Goal: Information Seeking & Learning: Learn about a topic

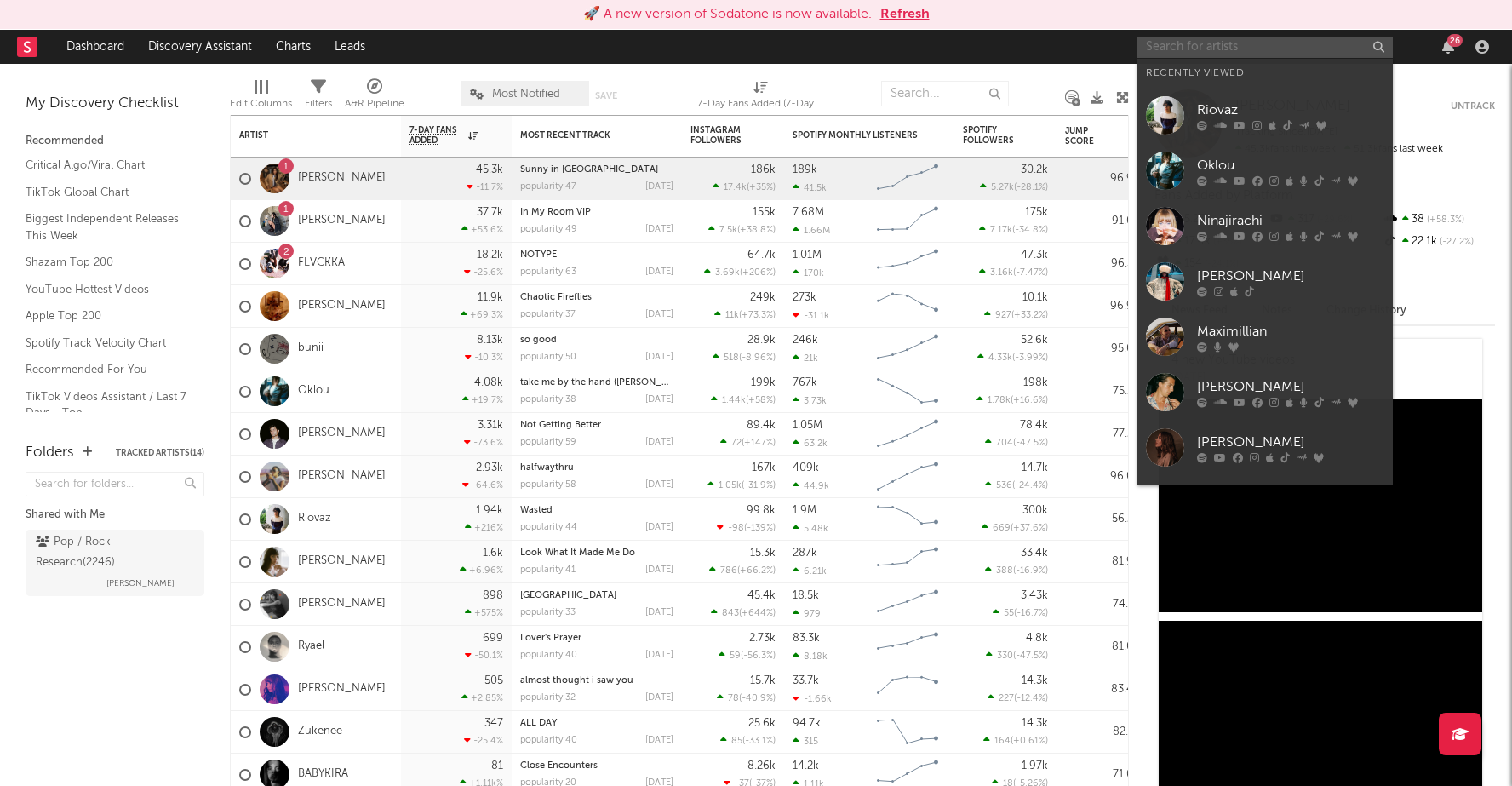
click at [1327, 46] on input "text" at bounding box center [1266, 47] width 255 height 21
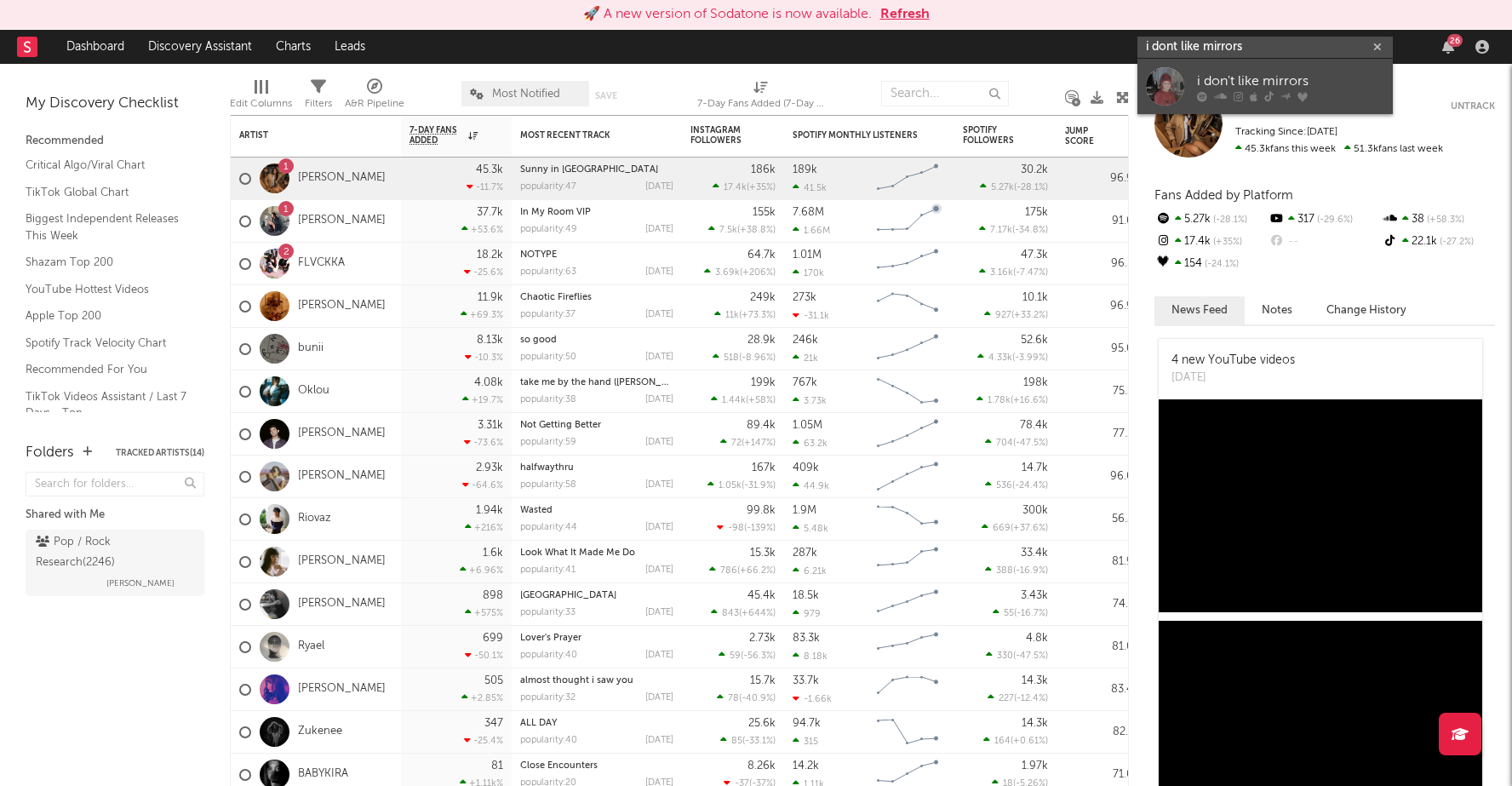
type input "i dont like mirrors"
click at [1213, 84] on div "i don't like mirrors" at bounding box center [1291, 80] width 188 height 21
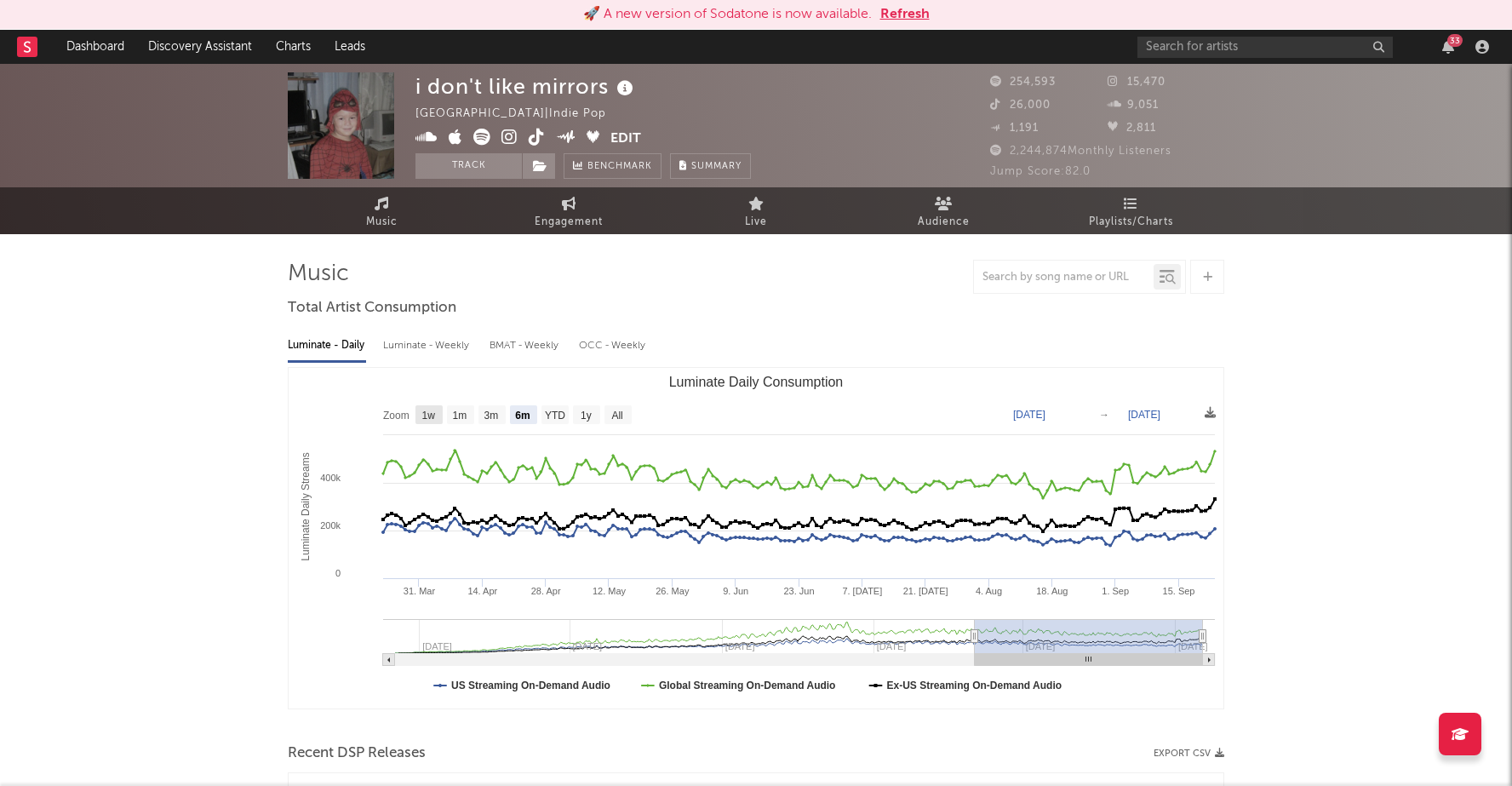
click at [436, 414] on rect "Luminate Daily Consumption" at bounding box center [429, 414] width 28 height 19
select select "1w"
type input "[DATE]"
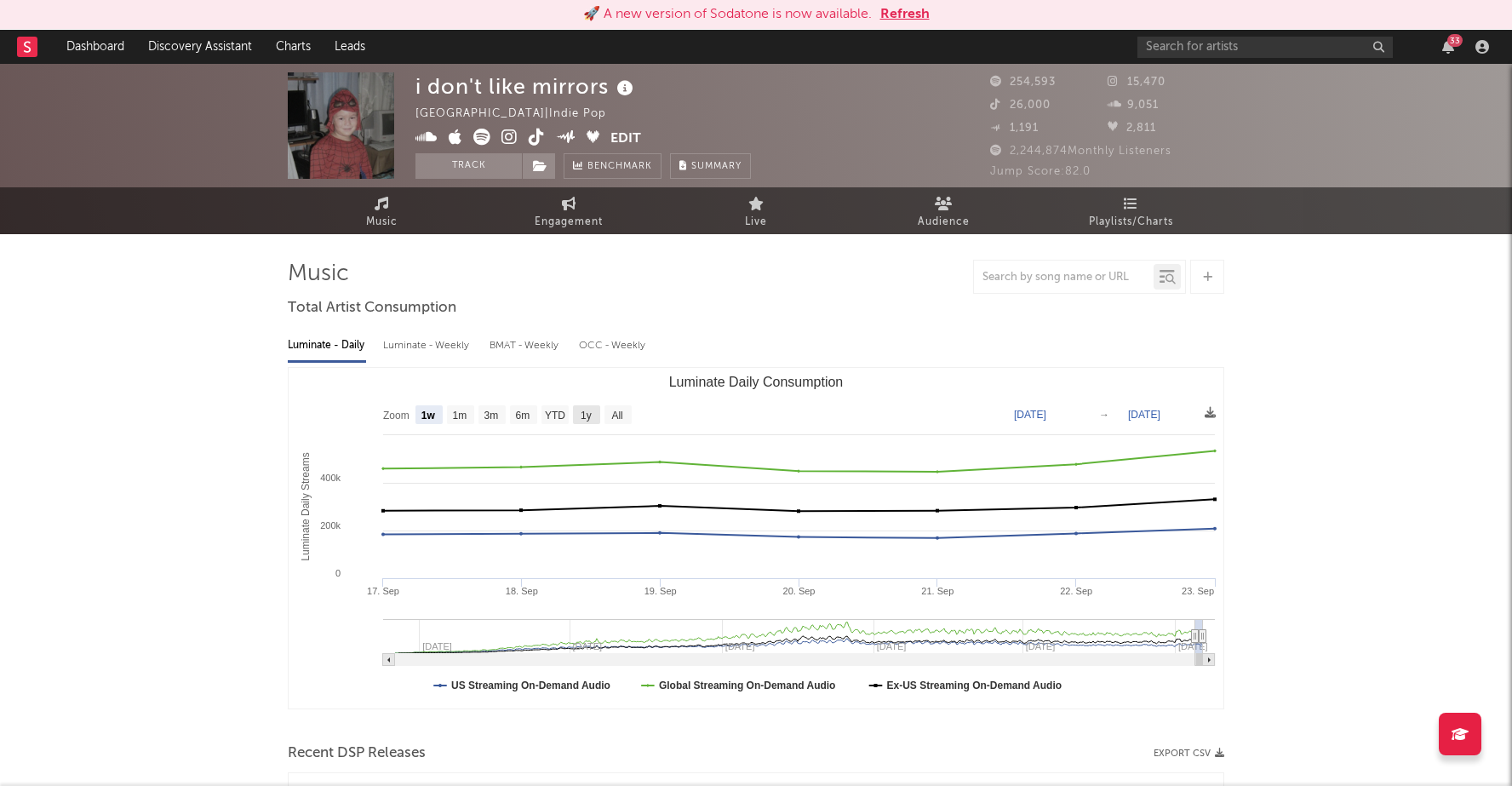
click at [595, 416] on rect "Luminate Daily Consumption" at bounding box center [587, 414] width 28 height 19
select select "1y"
type input "[DATE]"
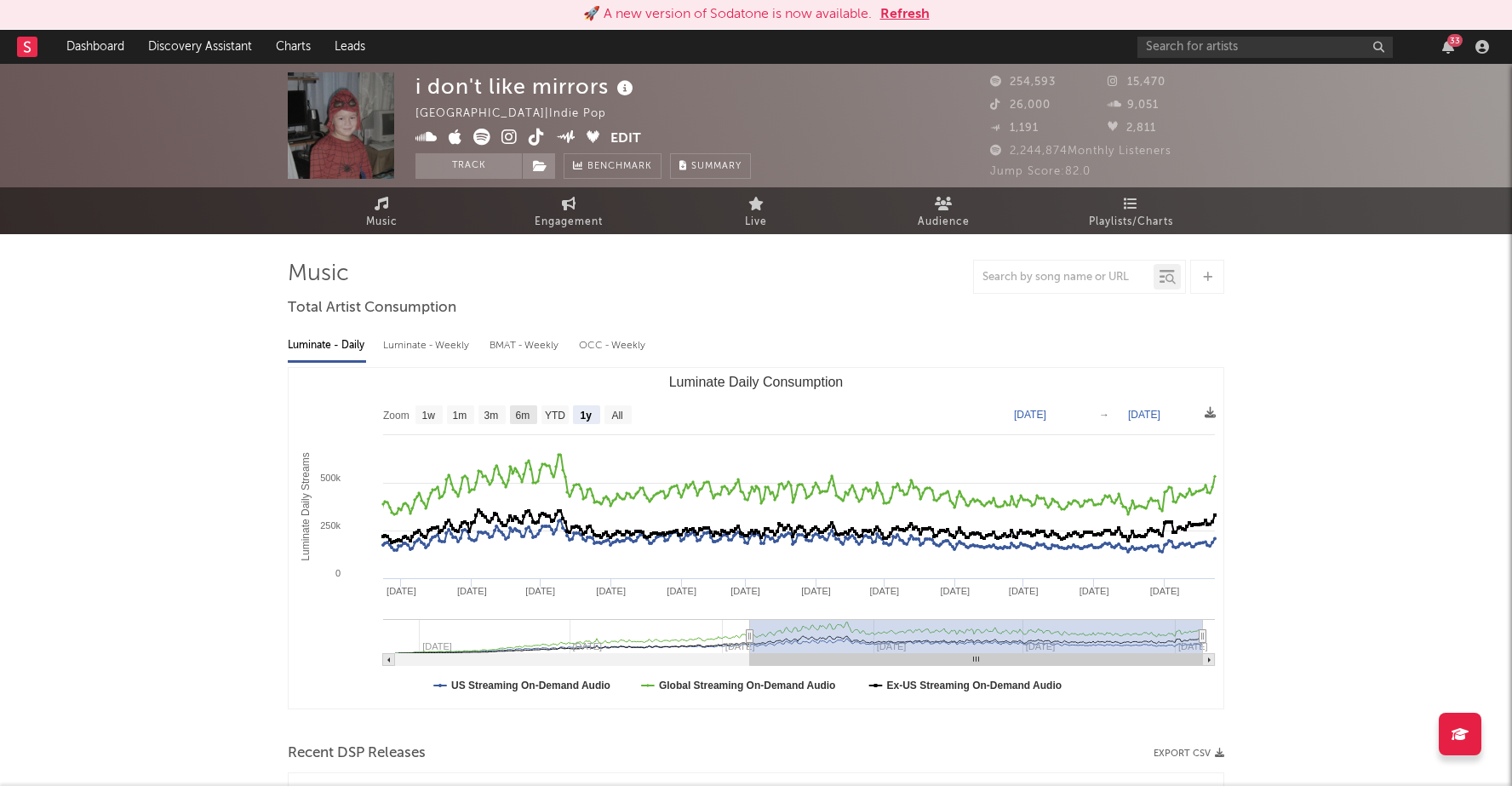
click at [532, 417] on rect "Luminate Daily Consumption" at bounding box center [523, 414] width 28 height 19
select select "6m"
type input "[DATE]"
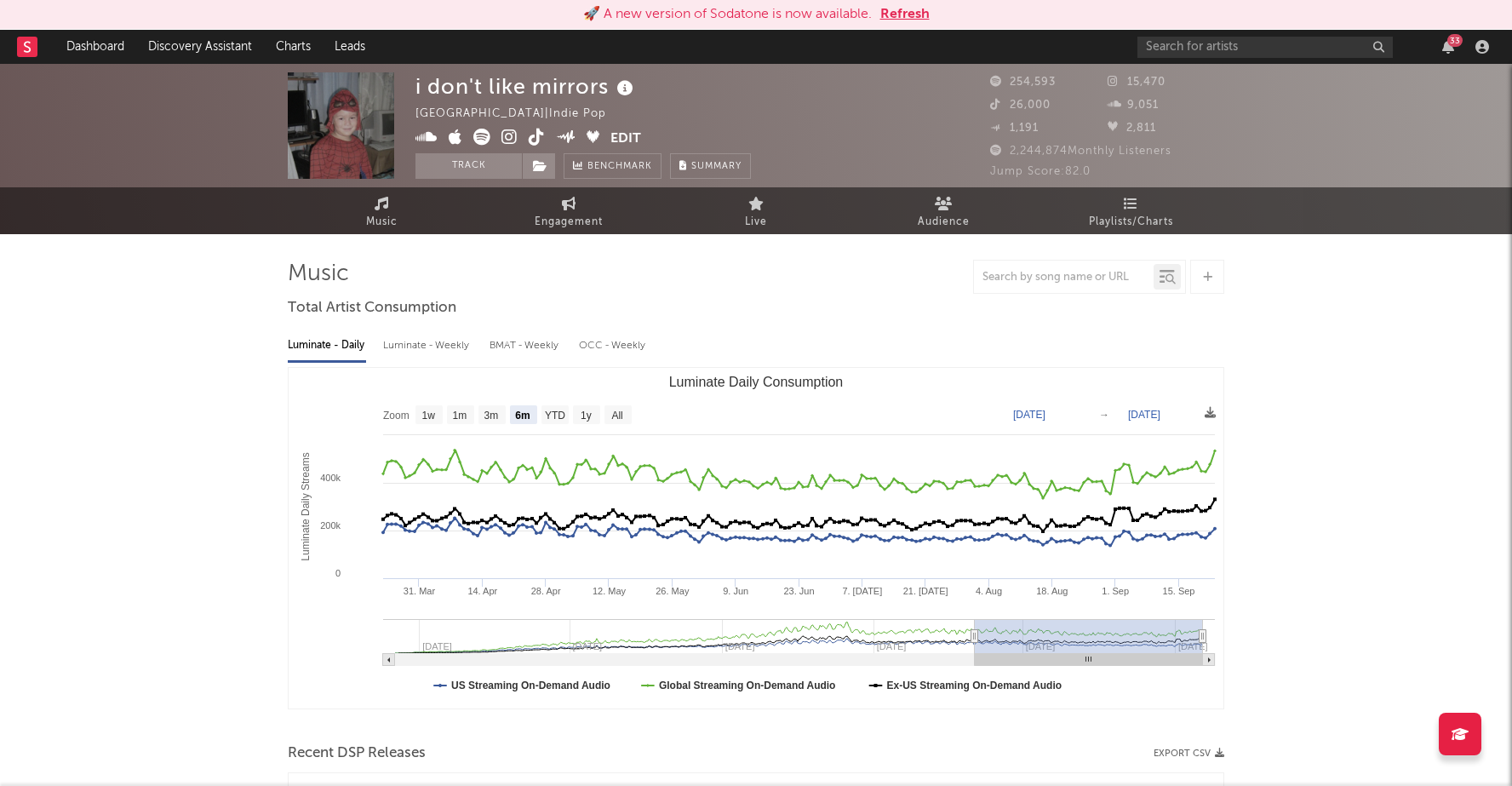
click at [903, 14] on button "Refresh" at bounding box center [905, 14] width 49 height 21
